Goal: Feedback & Contribution: Leave review/rating

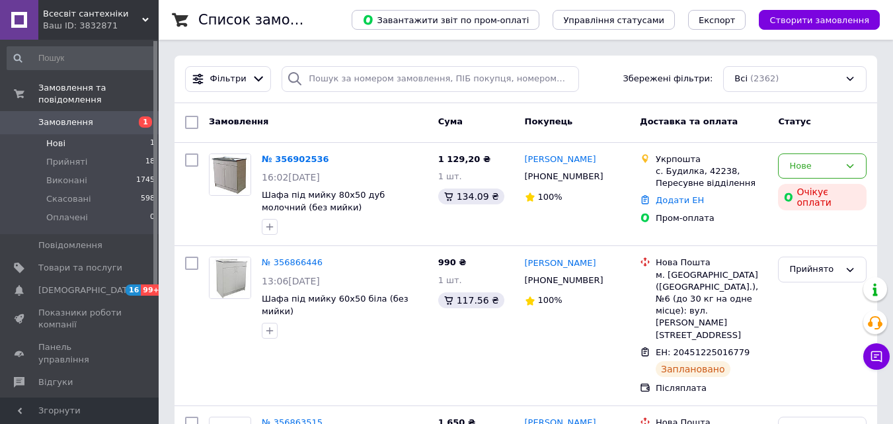
click at [75, 134] on li "Нові 1" at bounding box center [81, 143] width 163 height 19
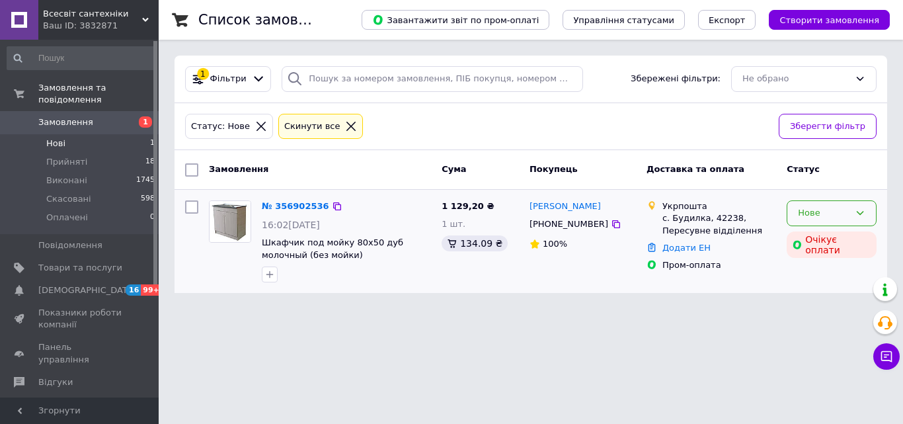
click at [810, 210] on div "Нове" at bounding box center [824, 213] width 52 height 14
click at [819, 237] on li "Прийнято" at bounding box center [832, 241] width 89 height 24
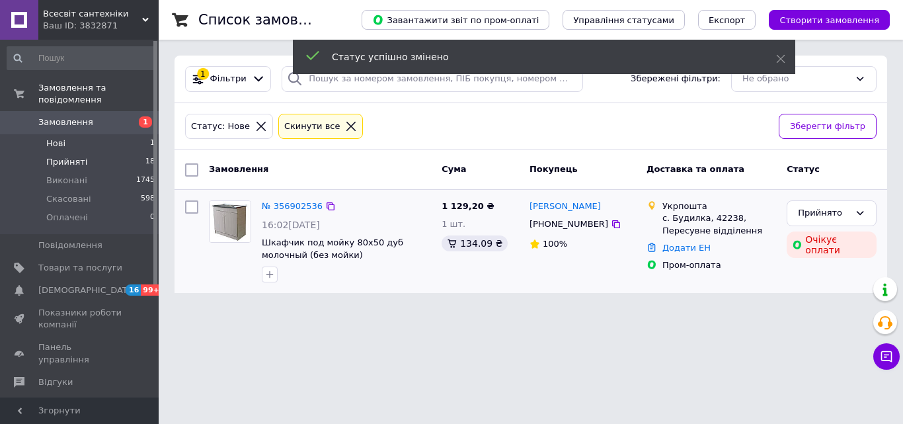
click at [56, 156] on span "Прийняті" at bounding box center [66, 162] width 41 height 12
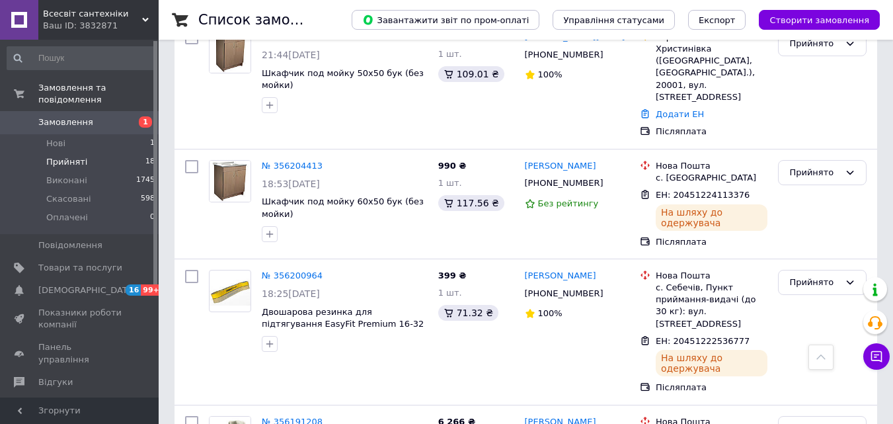
scroll to position [2088, 0]
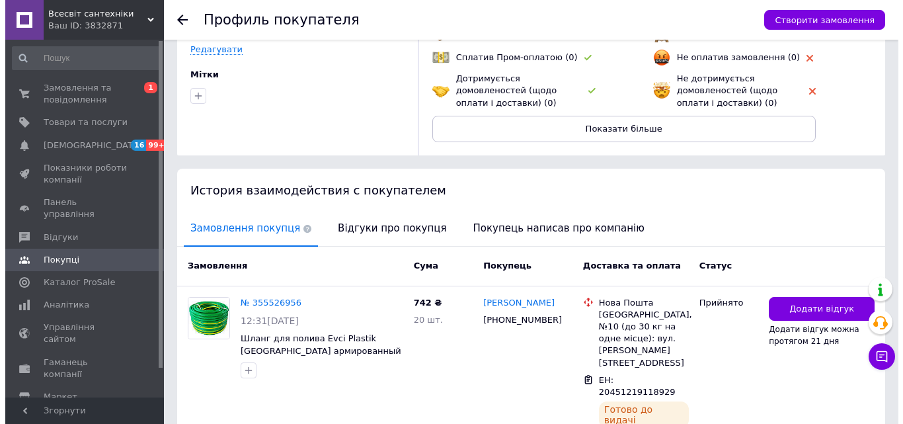
scroll to position [194, 0]
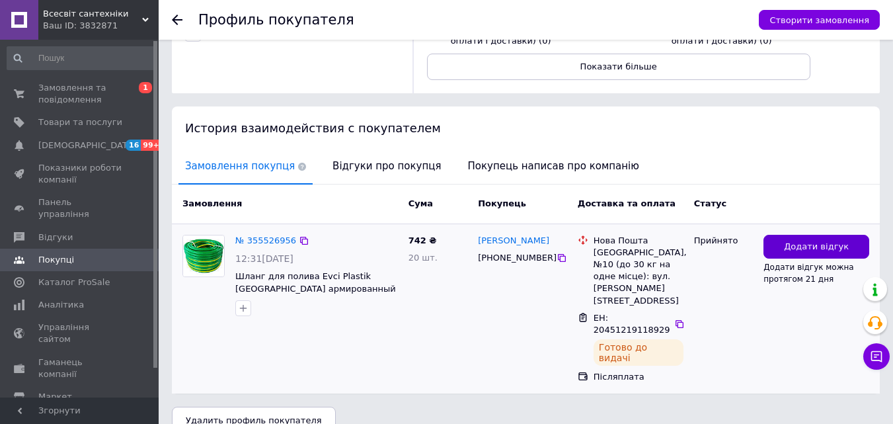
click at [784, 249] on button "Додати відгук" at bounding box center [817, 247] width 106 height 24
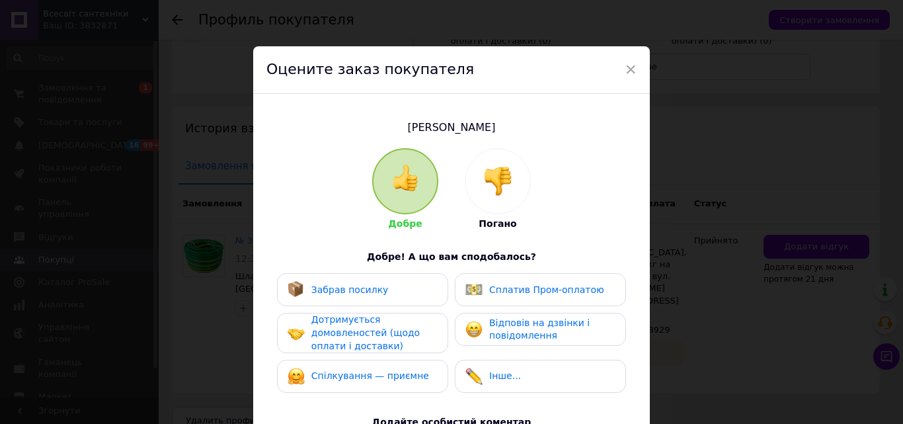
click at [496, 183] on img at bounding box center [497, 181] width 29 height 29
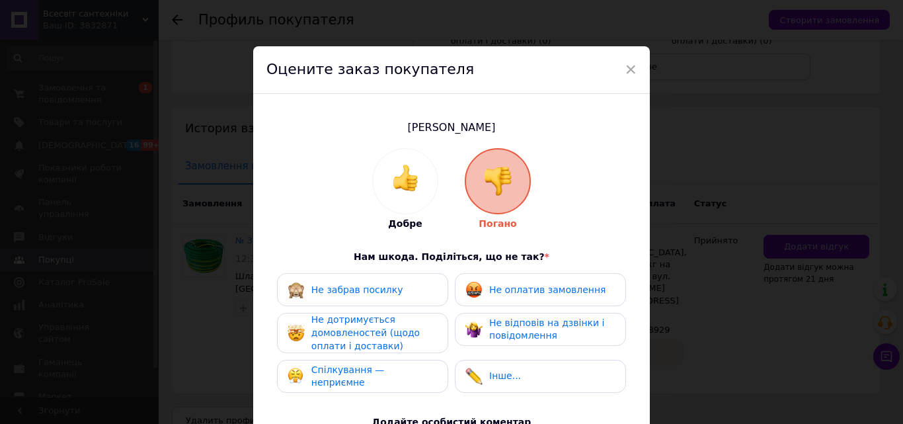
scroll to position [132, 0]
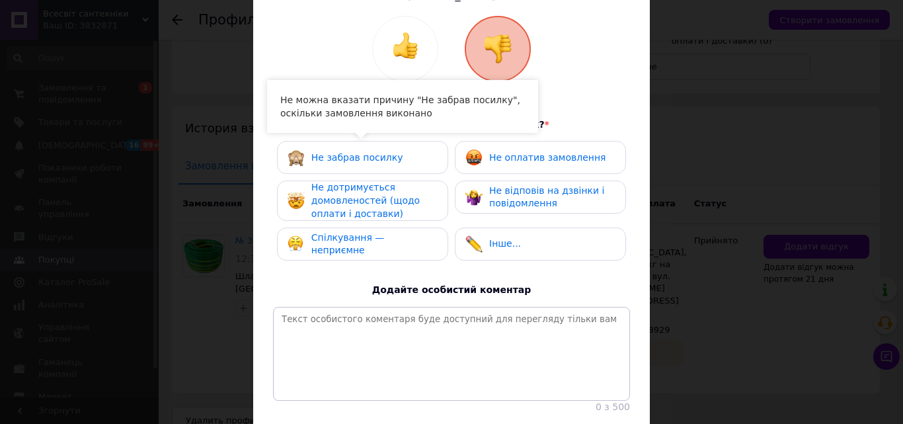
click at [363, 152] on span "Не забрав посилку" at bounding box center [357, 157] width 92 height 11
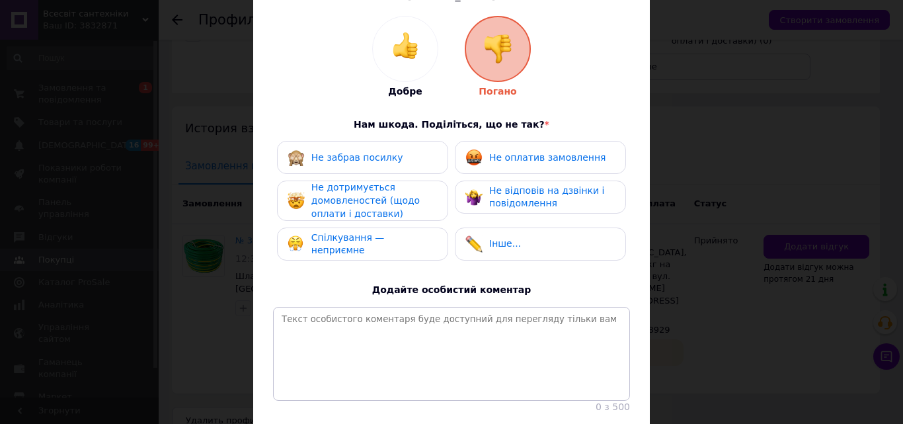
click at [327, 158] on span "Не забрав посилку" at bounding box center [357, 157] width 92 height 11
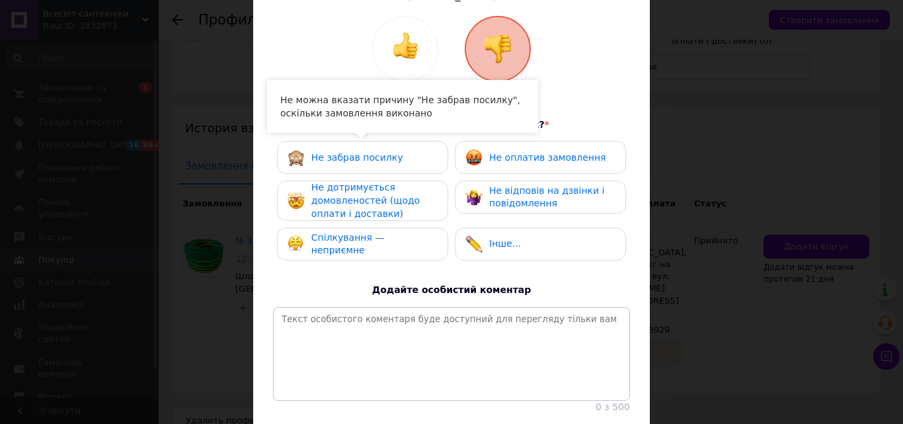
click at [327, 158] on span "Не забрав посилку" at bounding box center [357, 157] width 92 height 11
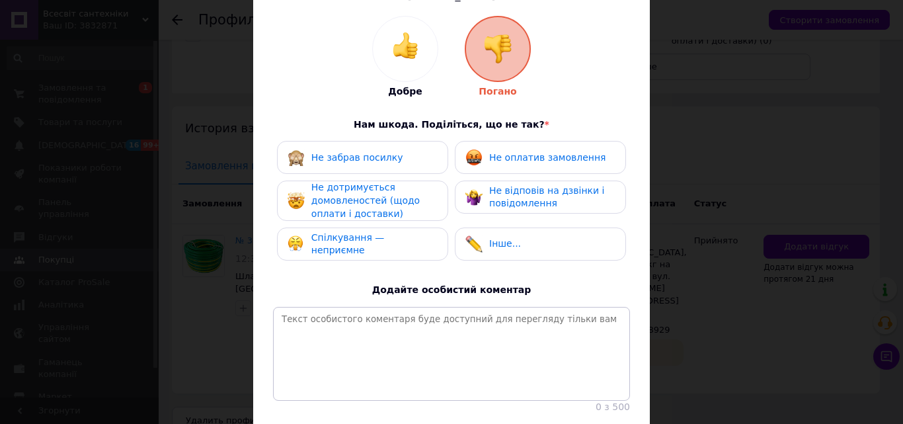
click at [497, 156] on span "Не оплатив замовлення" at bounding box center [547, 157] width 116 height 11
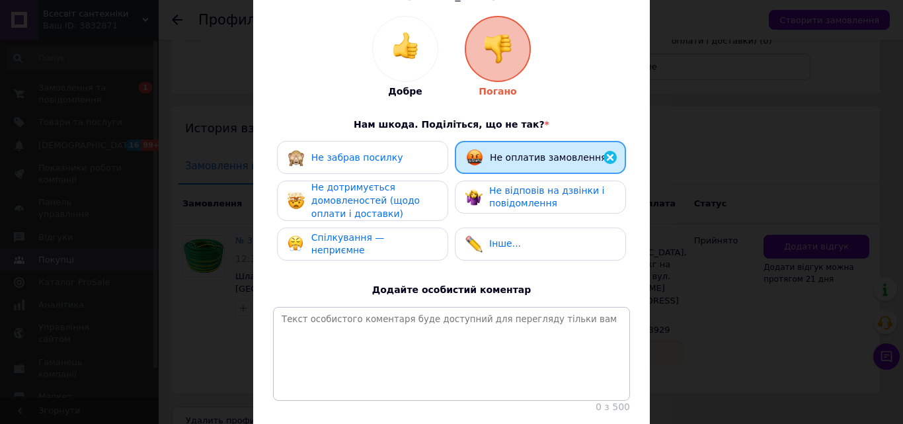
click at [497, 156] on span "Не оплатив замовлення" at bounding box center [548, 157] width 116 height 11
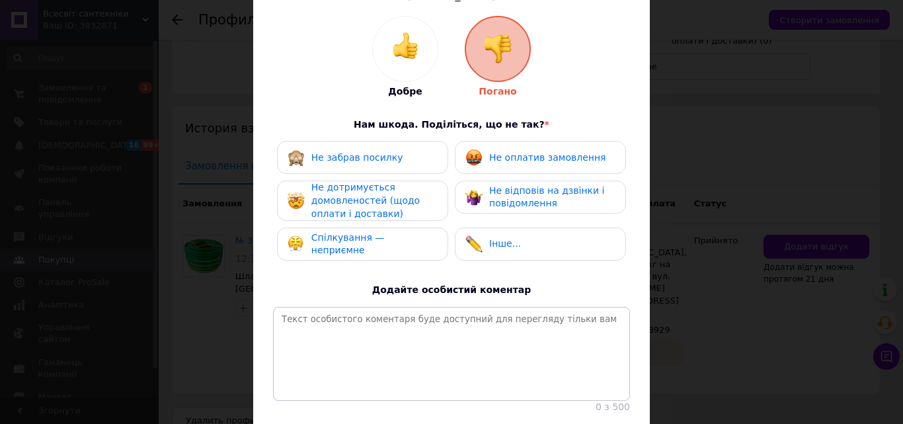
click at [345, 204] on span "Не дотримується домовленостей (щодо оплати і доставки)" at bounding box center [365, 200] width 108 height 36
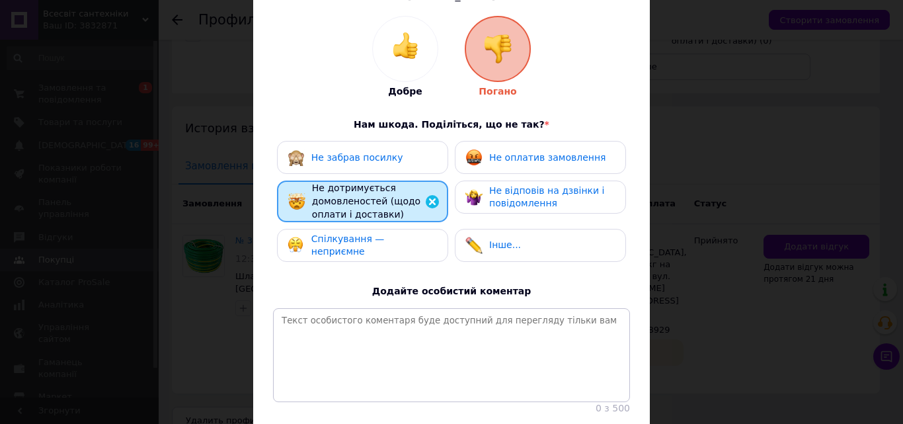
click at [504, 161] on span "Не оплатив замовлення" at bounding box center [547, 157] width 116 height 11
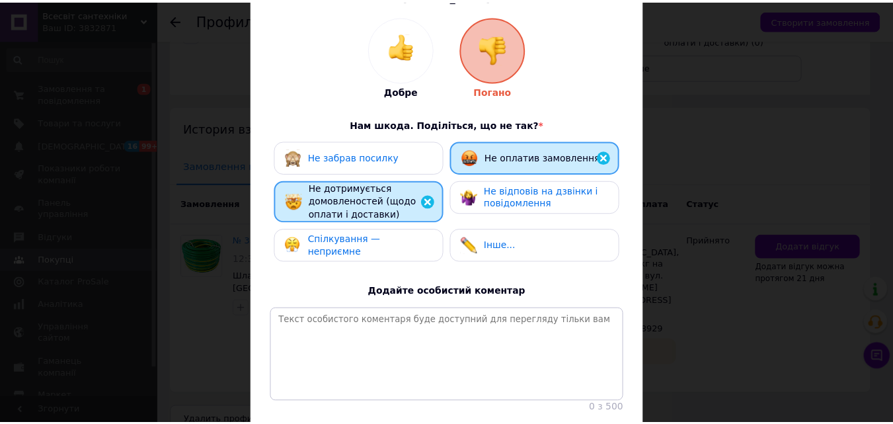
scroll to position [233, 0]
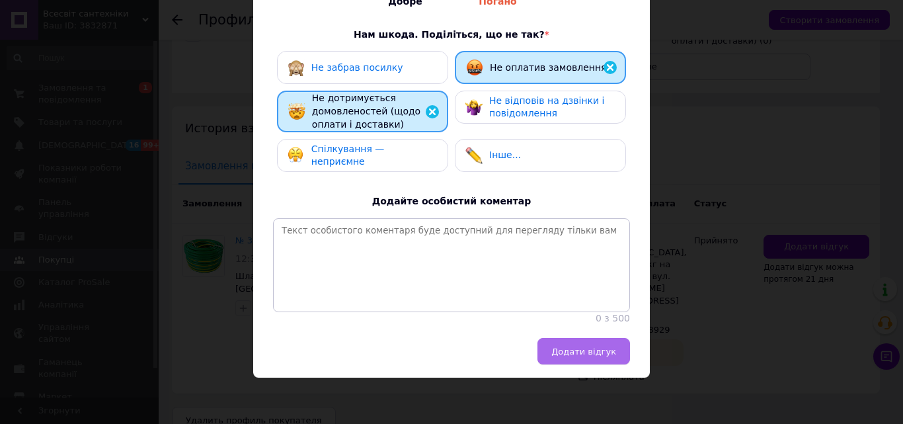
click at [597, 353] on span "Додати відгук" at bounding box center [584, 352] width 65 height 10
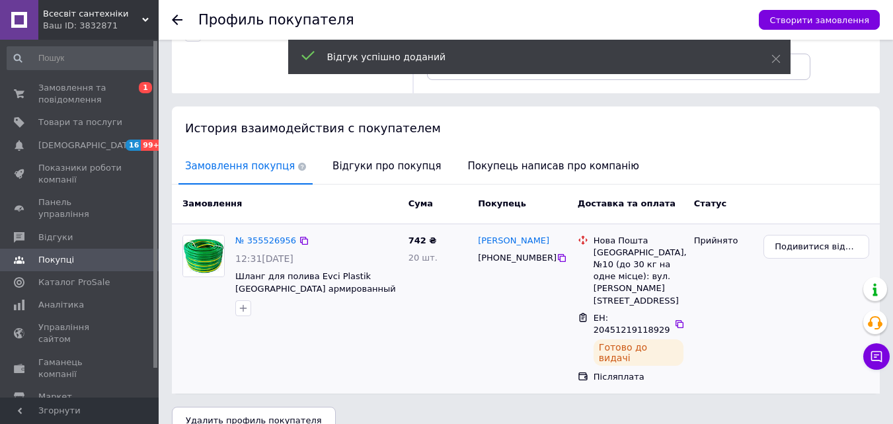
scroll to position [0, 0]
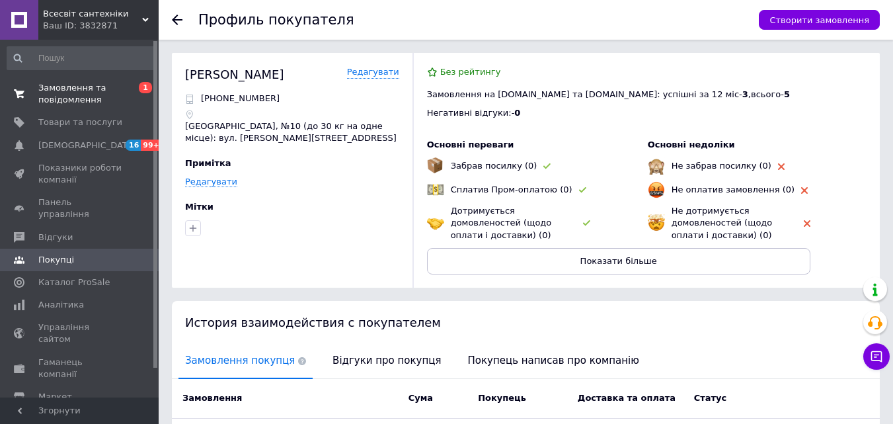
click at [59, 95] on span "Замовлення та повідомлення" at bounding box center [80, 94] width 84 height 24
